Goal: Check status

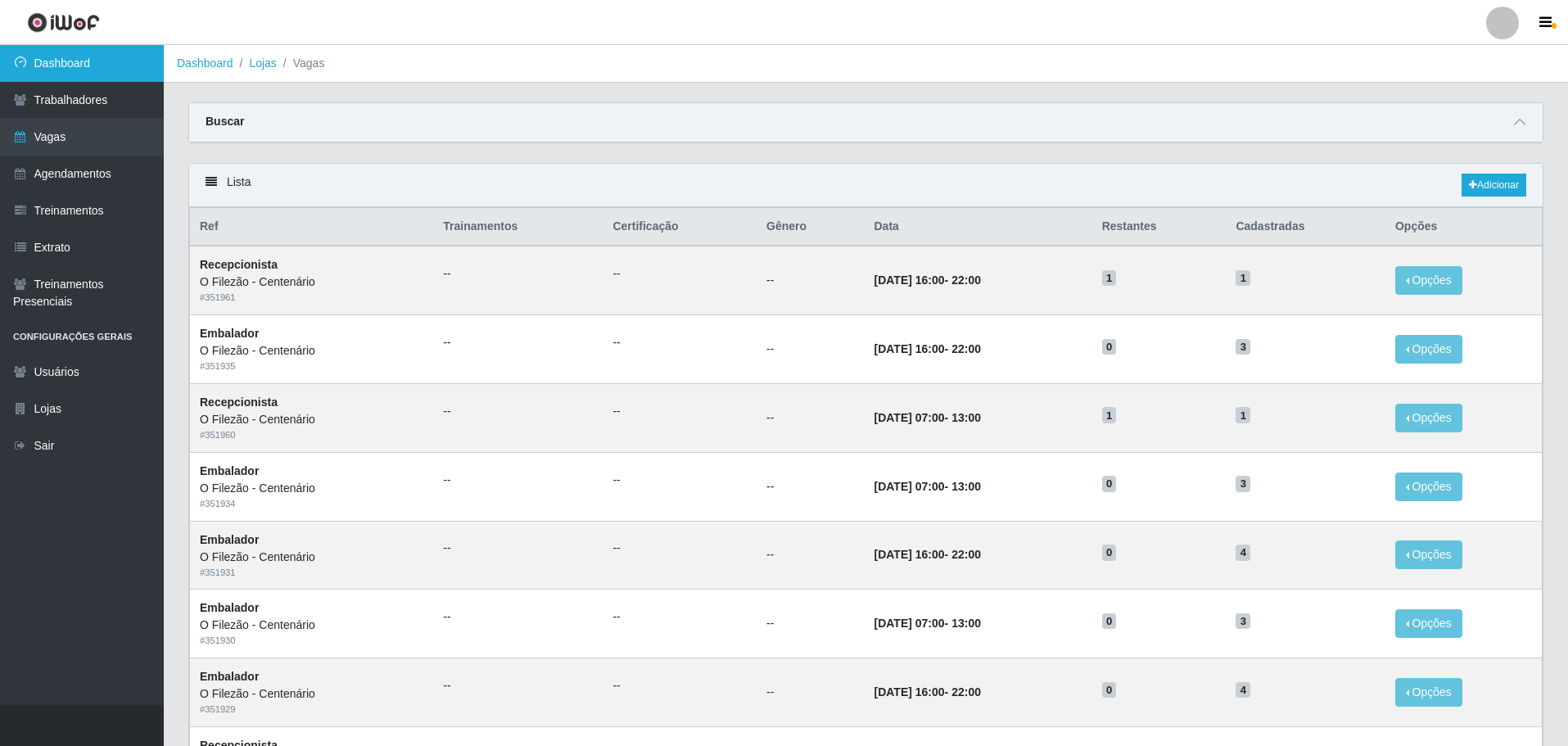
click at [80, 73] on link "Dashboard" at bounding box center [81, 63] width 164 height 37
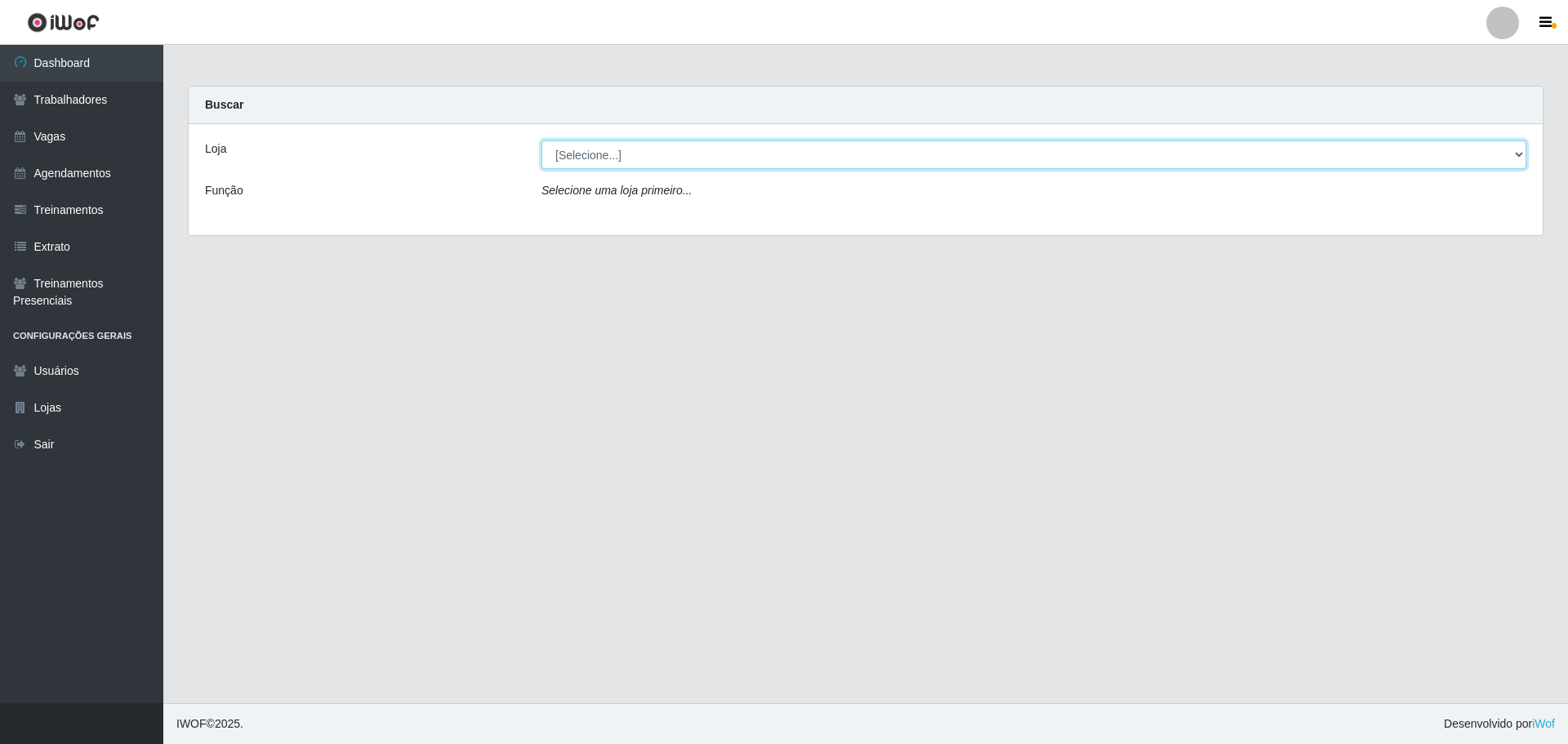
drag, startPoint x: 649, startPoint y: 153, endPoint x: 647, endPoint y: 168, distance: 15.1
click at [649, 153] on select "[Selecione...] Minimercado Filezão O Filezão - Centenário" at bounding box center [1033, 154] width 985 height 28
select select "203"
click at [541, 140] on select "[Selecione...] Minimercado Filezão O Filezão - Centenário" at bounding box center [1033, 154] width 985 height 28
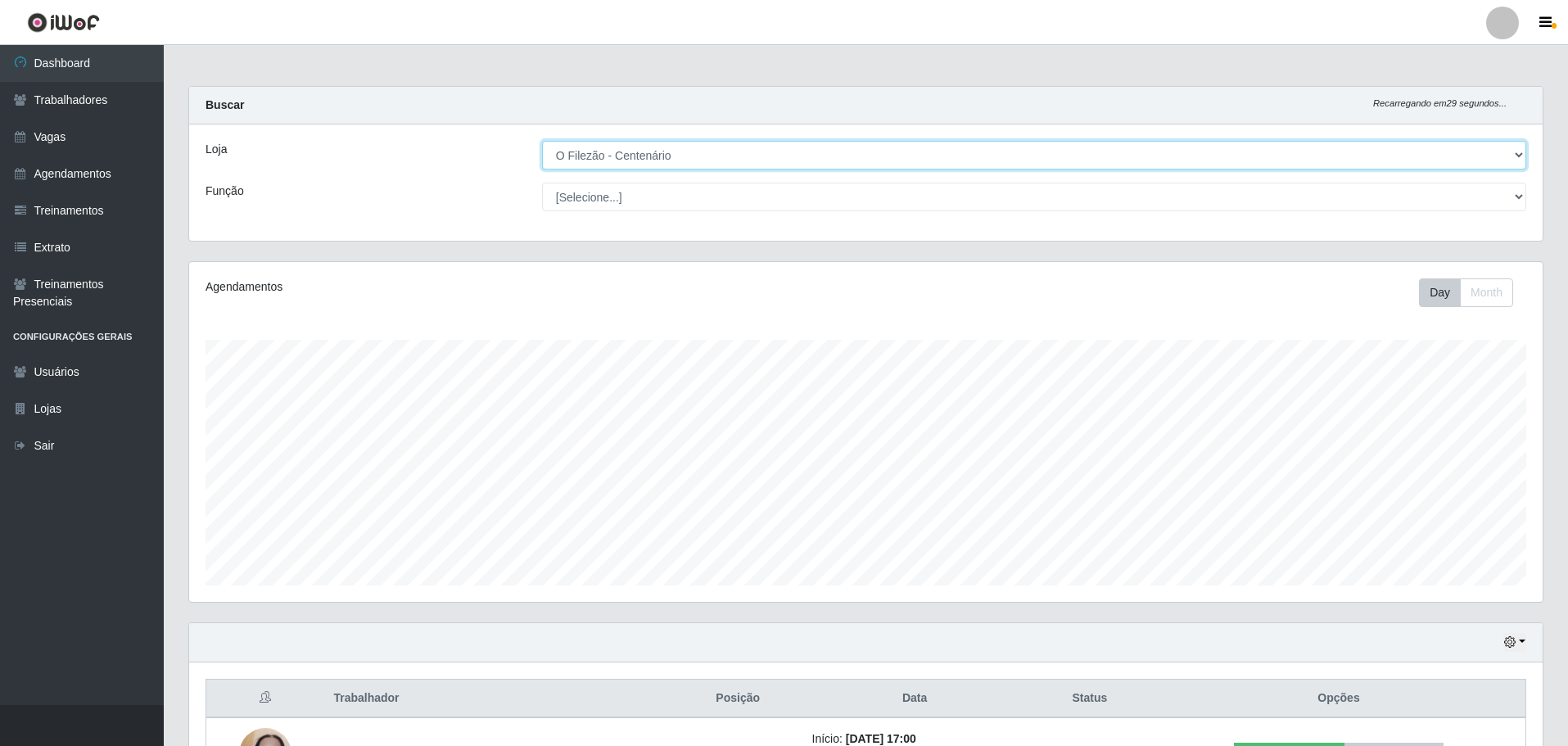
scroll to position [123, 0]
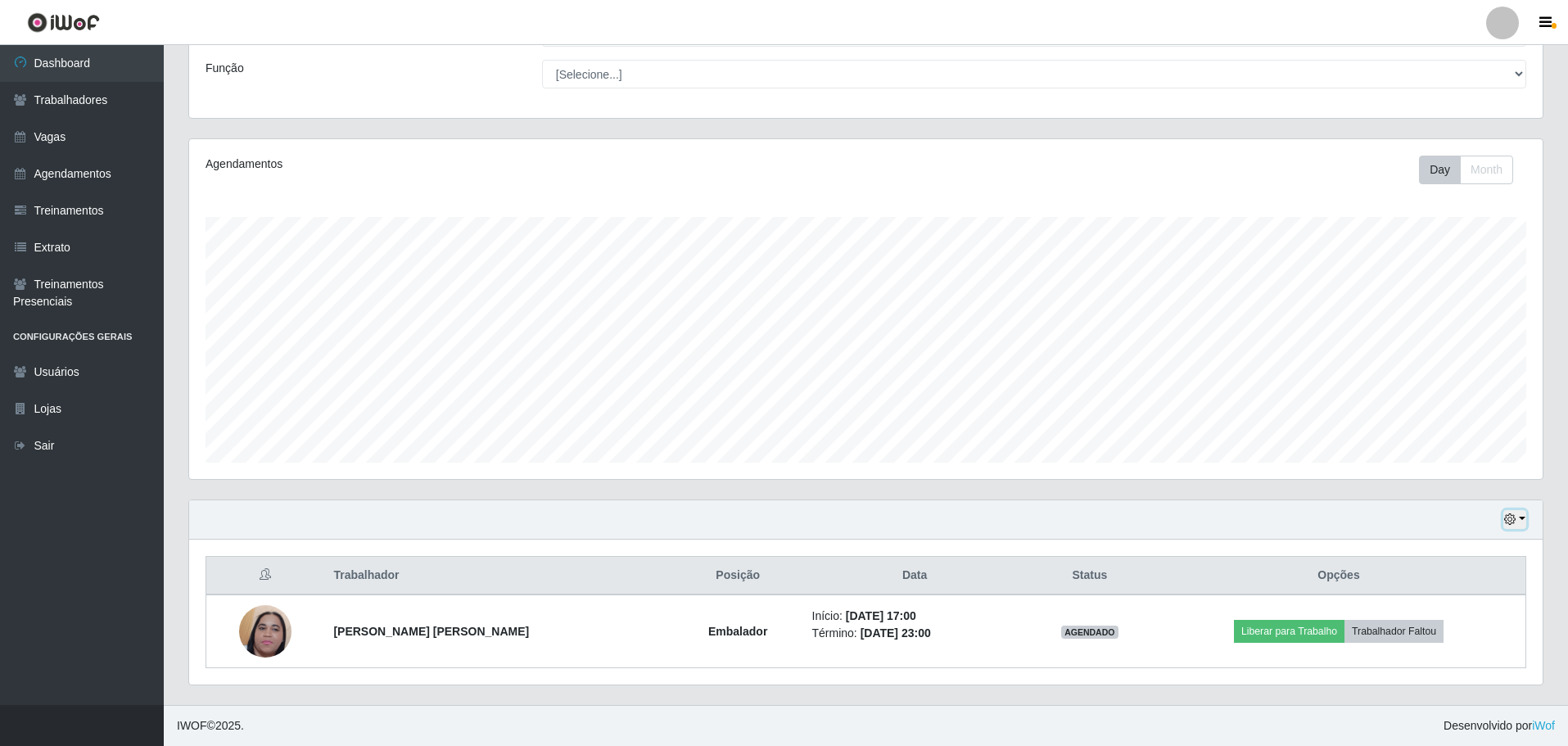
click at [1523, 519] on button "button" at bounding box center [1515, 520] width 23 height 19
click at [1436, 468] on button "1 Semana" at bounding box center [1461, 459] width 130 height 34
click at [1526, 515] on button "button" at bounding box center [1515, 520] width 23 height 19
click at [1432, 419] on button "3 dias" at bounding box center [1461, 424] width 130 height 34
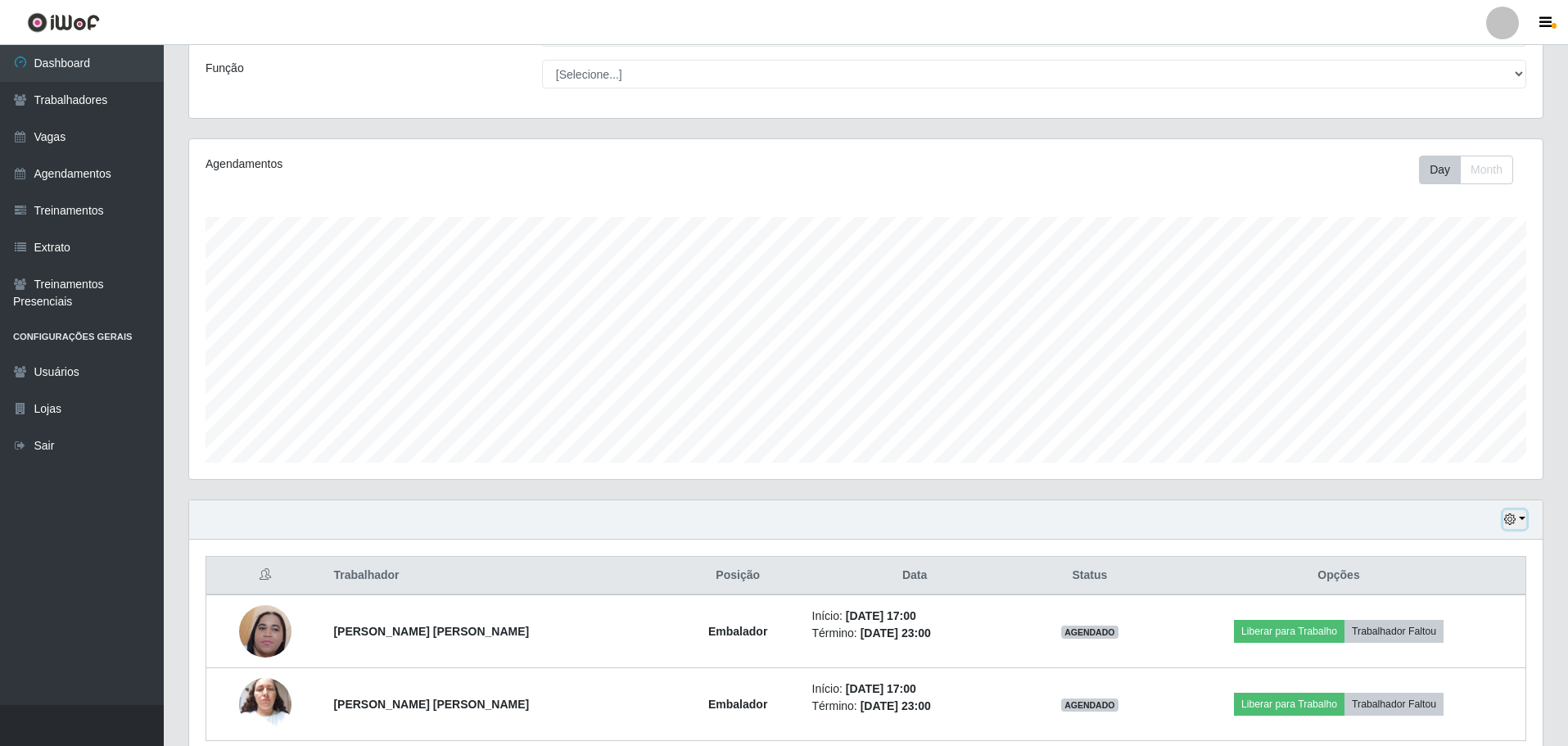
click at [1522, 514] on button "button" at bounding box center [1515, 520] width 23 height 19
click at [1447, 647] on button "1 Semana" at bounding box center [1461, 652] width 130 height 34
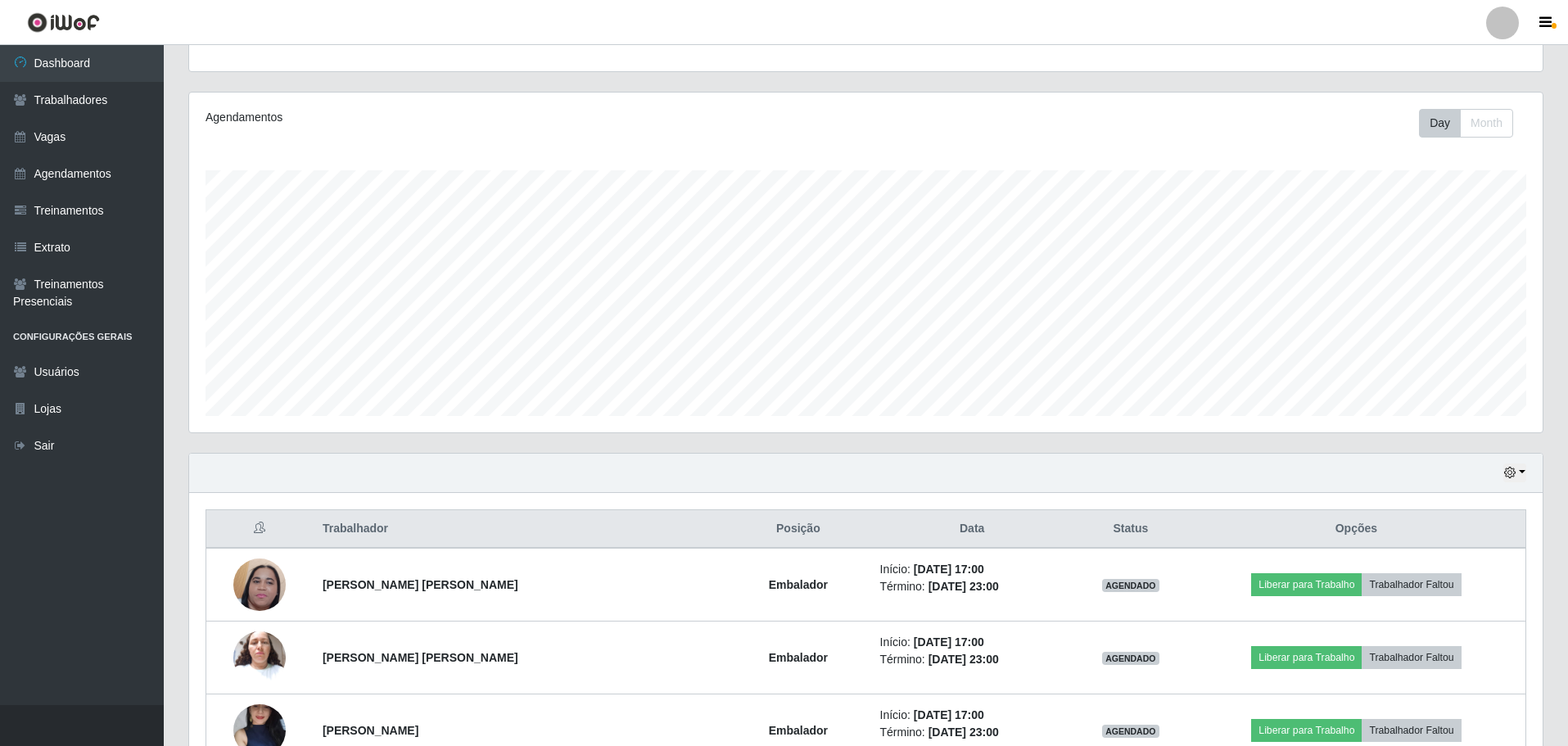
scroll to position [0, 0]
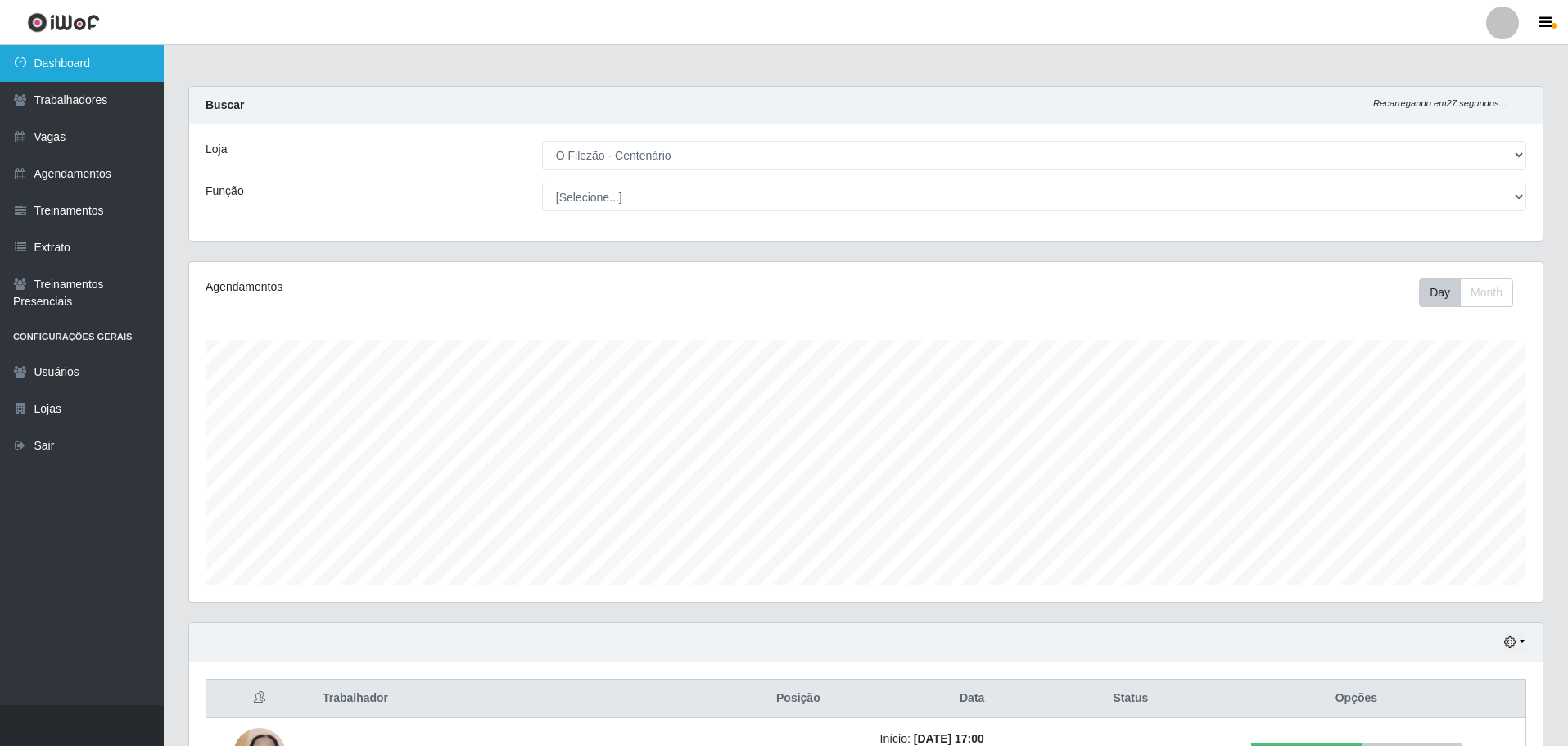
drag, startPoint x: 93, startPoint y: 67, endPoint x: 125, endPoint y: 80, distance: 34.5
click at [93, 67] on link "Dashboard" at bounding box center [81, 63] width 164 height 37
click at [1514, 642] on icon "button" at bounding box center [1510, 641] width 11 height 11
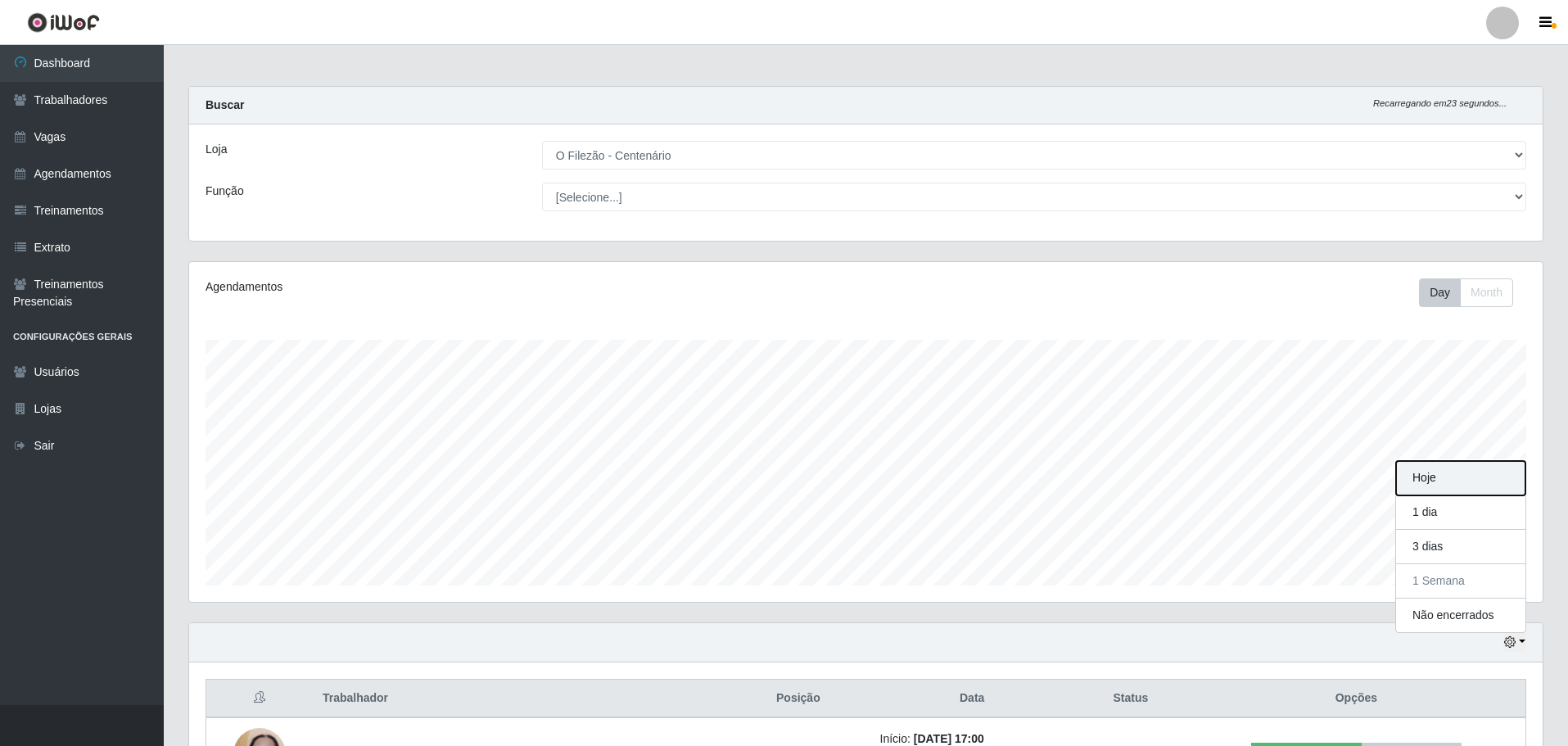
click at [1432, 483] on button "Hoje" at bounding box center [1461, 478] width 130 height 34
